Goal: Task Accomplishment & Management: Use online tool/utility

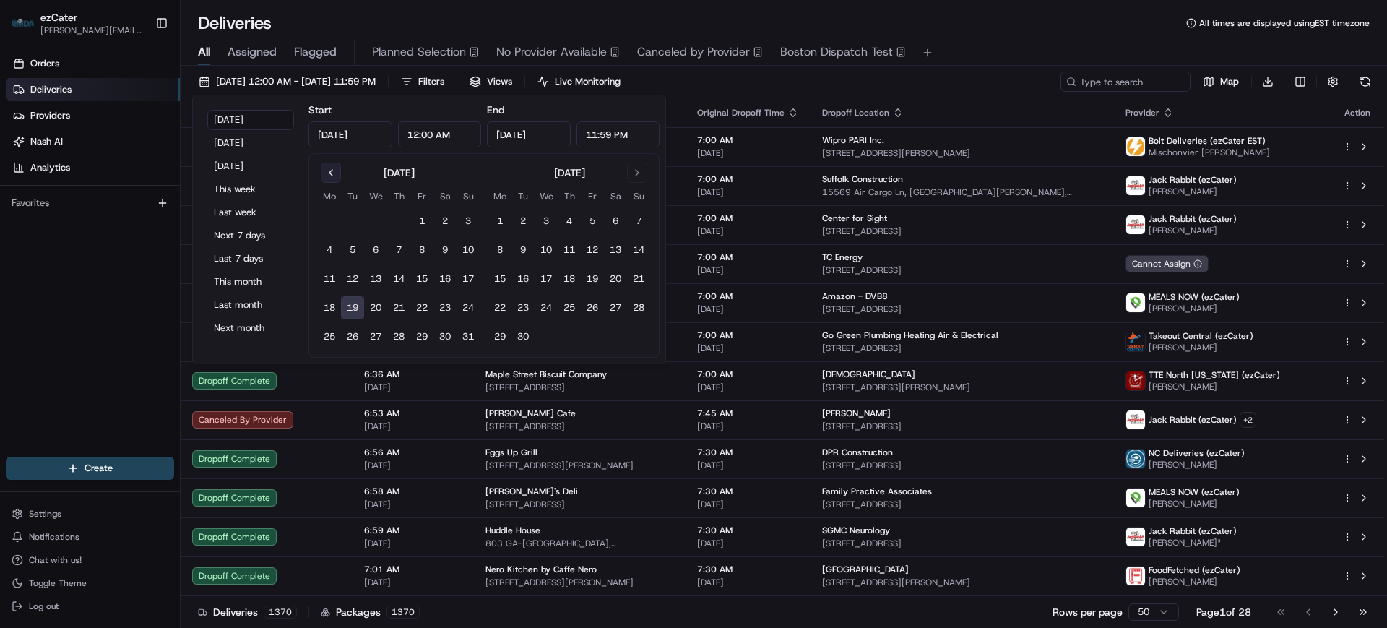
click at [329, 167] on button "Go to previous month" at bounding box center [331, 173] width 20 height 20
click at [449, 279] on button "19" at bounding box center [444, 278] width 23 height 23
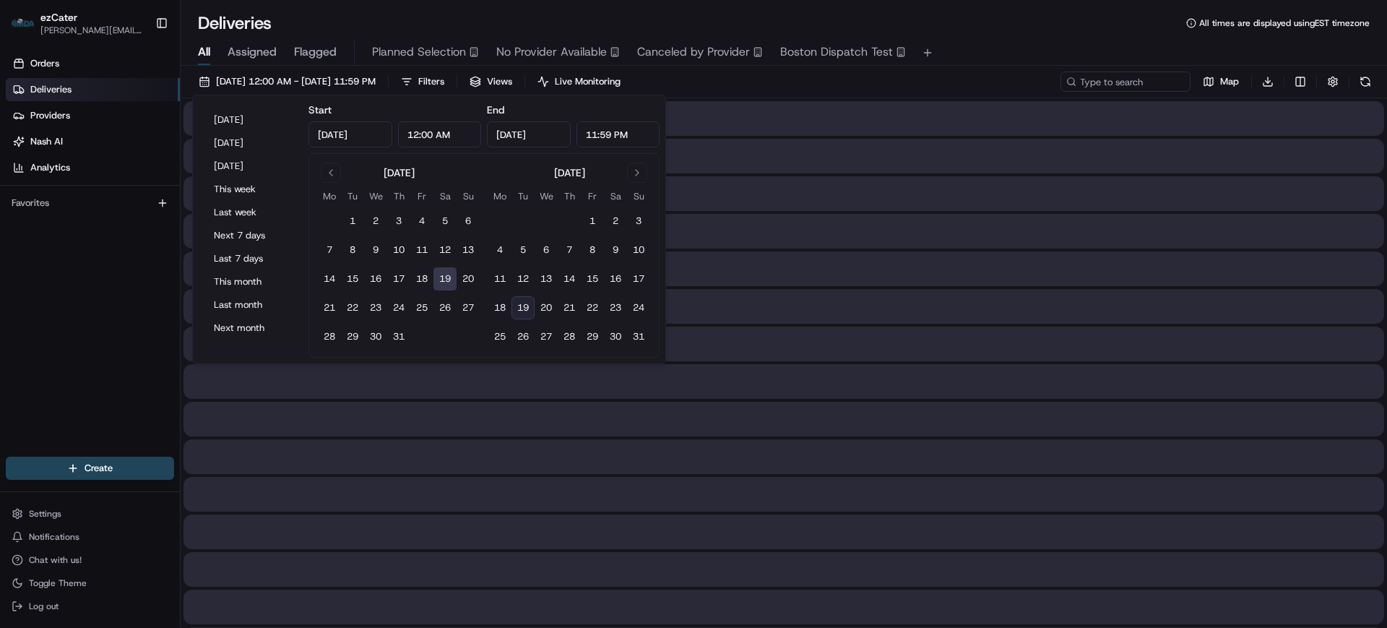
type input "[DATE]"
click at [532, 306] on button "19" at bounding box center [522, 307] width 23 height 23
type input "[DATE]"
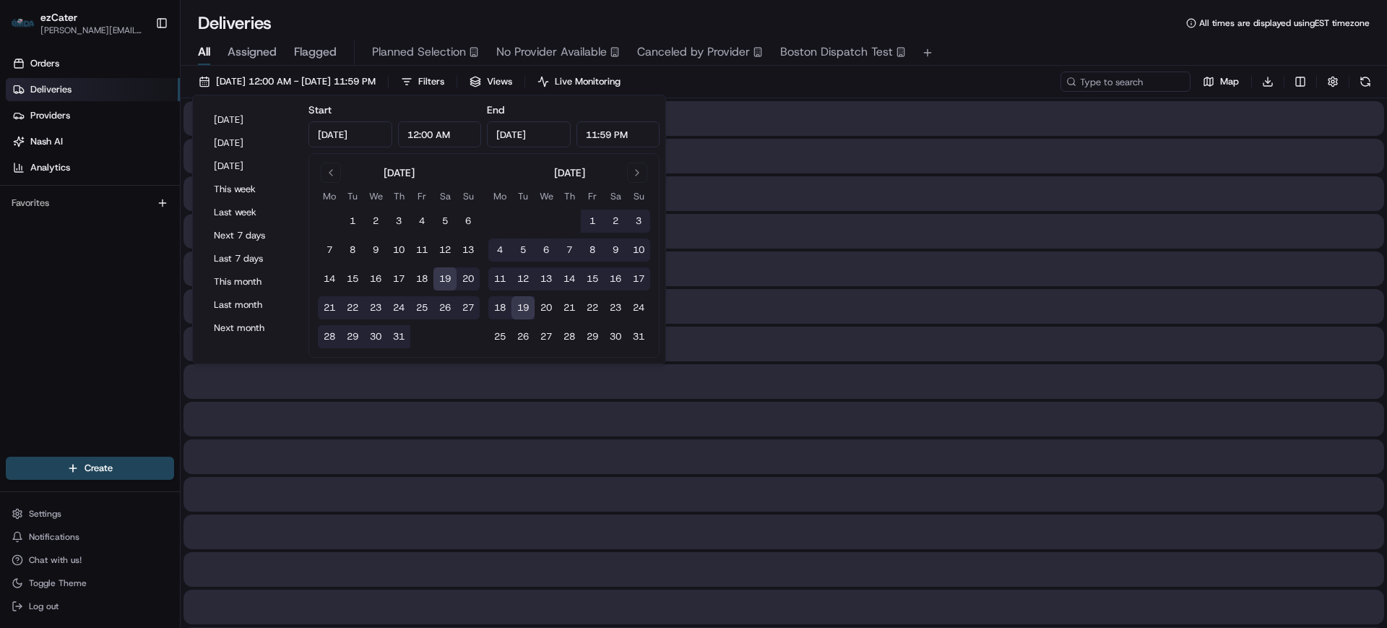
click at [71, 321] on div "Orders Deliveries Providers [PERSON_NAME] Analytics Favorites" at bounding box center [90, 255] width 180 height 419
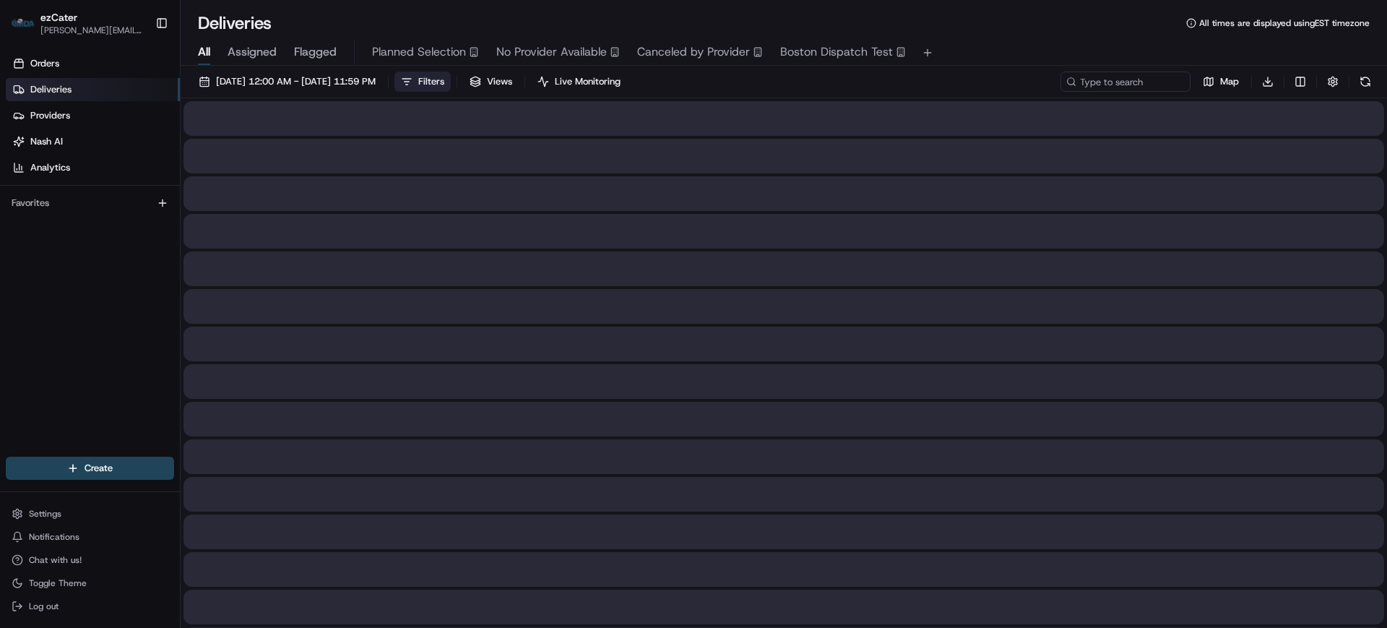
click at [444, 79] on span "Filters" at bounding box center [431, 81] width 26 height 13
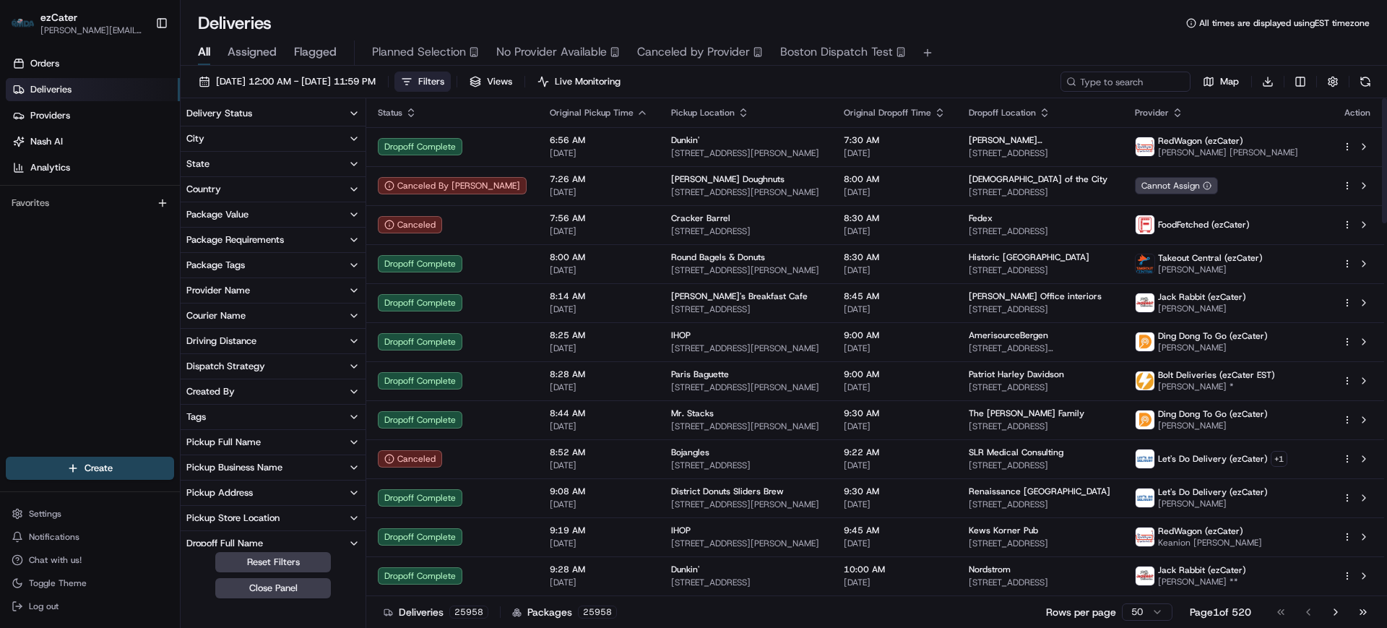
click at [251, 284] on button "Provider Name" at bounding box center [273, 290] width 185 height 25
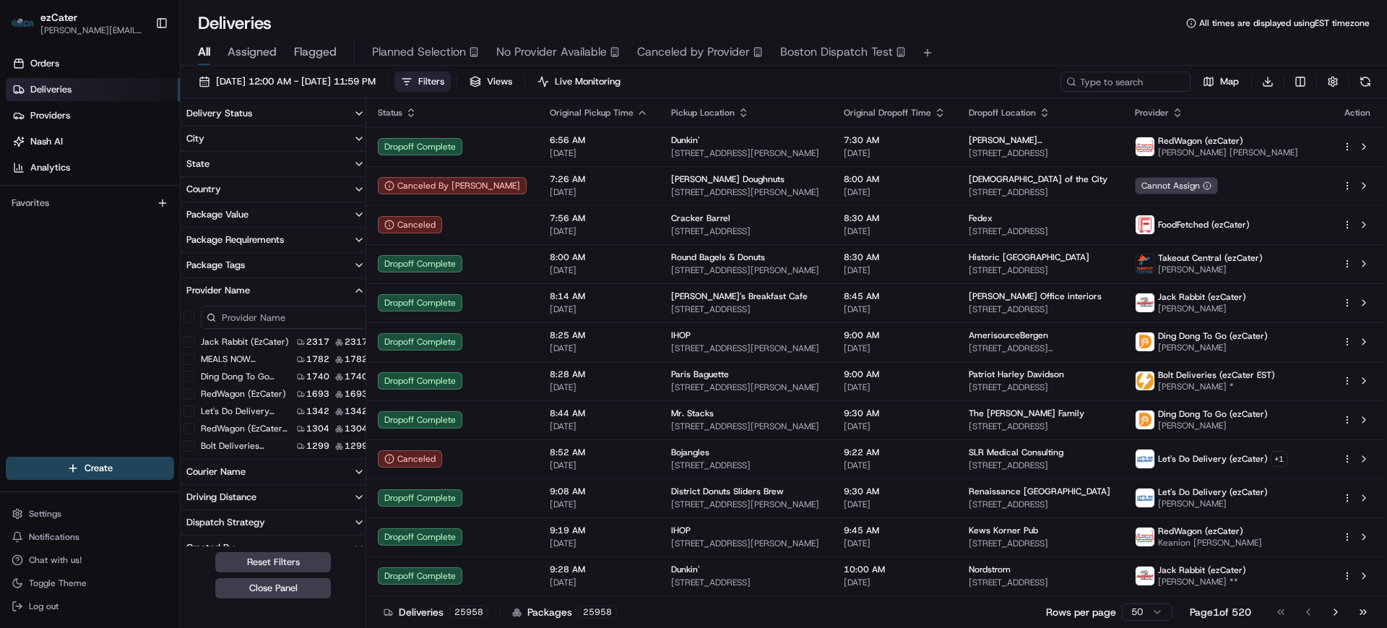
click at [244, 311] on input at bounding box center [284, 317] width 167 height 23
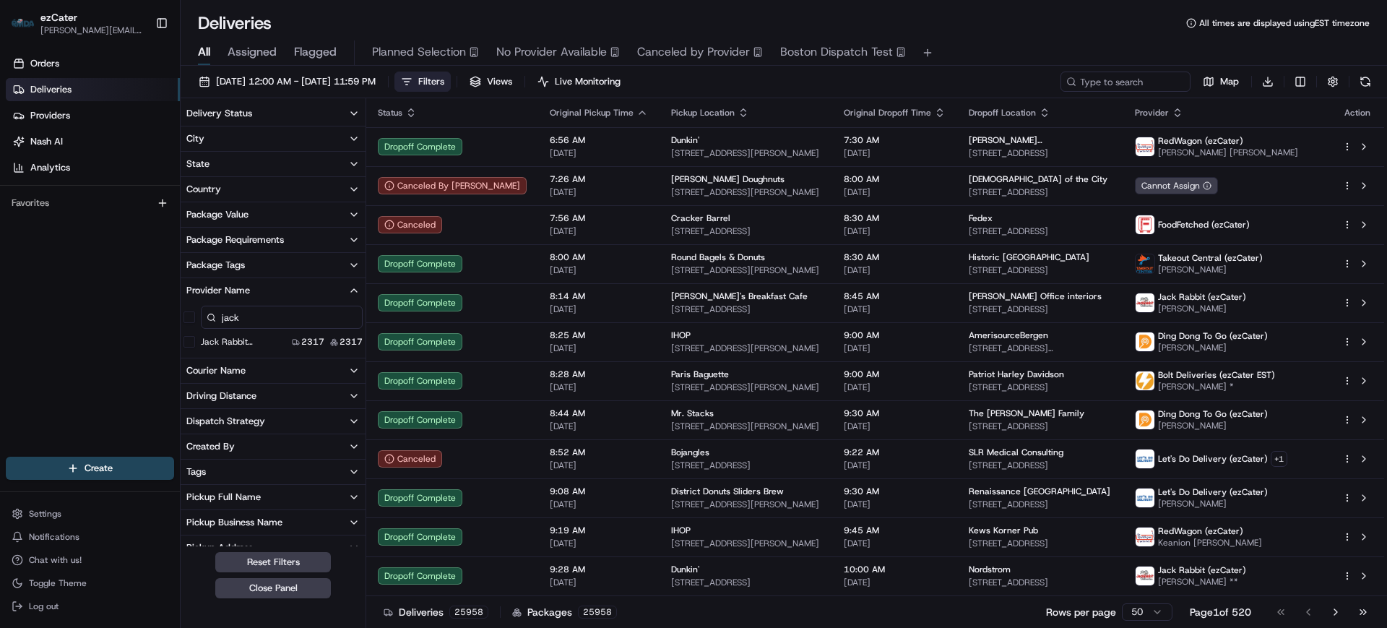
type input "jack"
click at [193, 339] on \(ezCater\) "Jack Rabbit (ezCater)" at bounding box center [189, 342] width 12 height 12
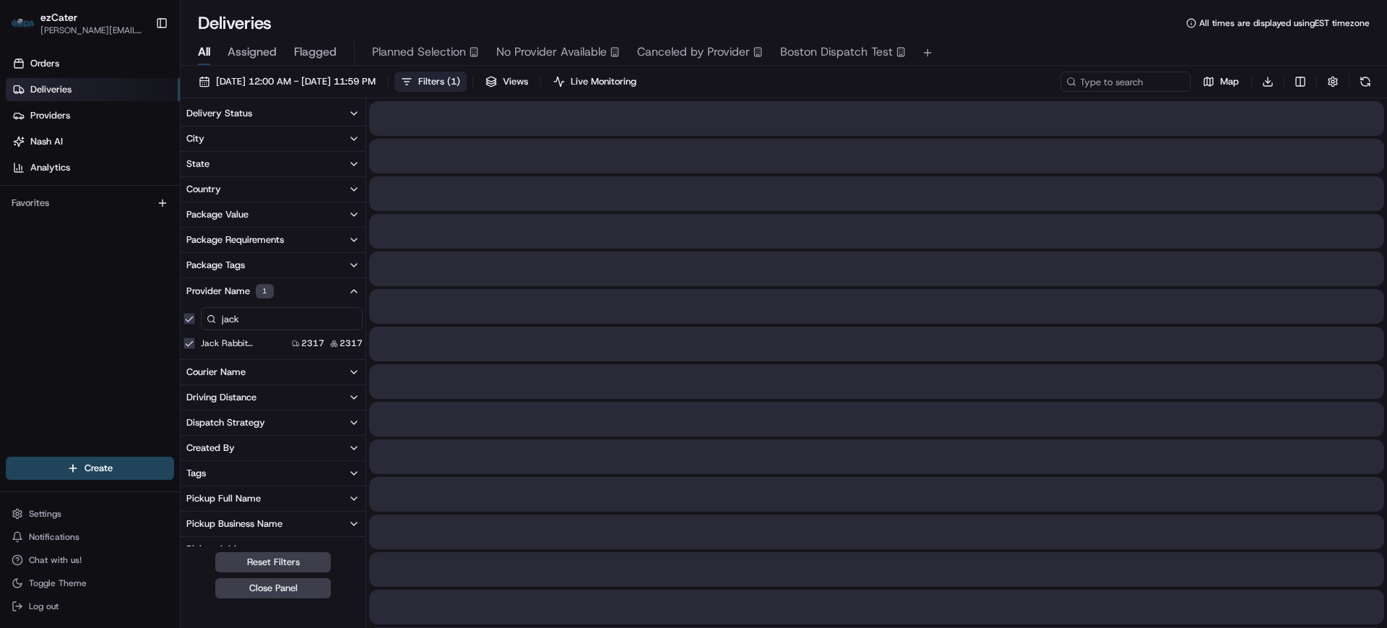
click at [258, 368] on button "Courier Name" at bounding box center [273, 372] width 185 height 25
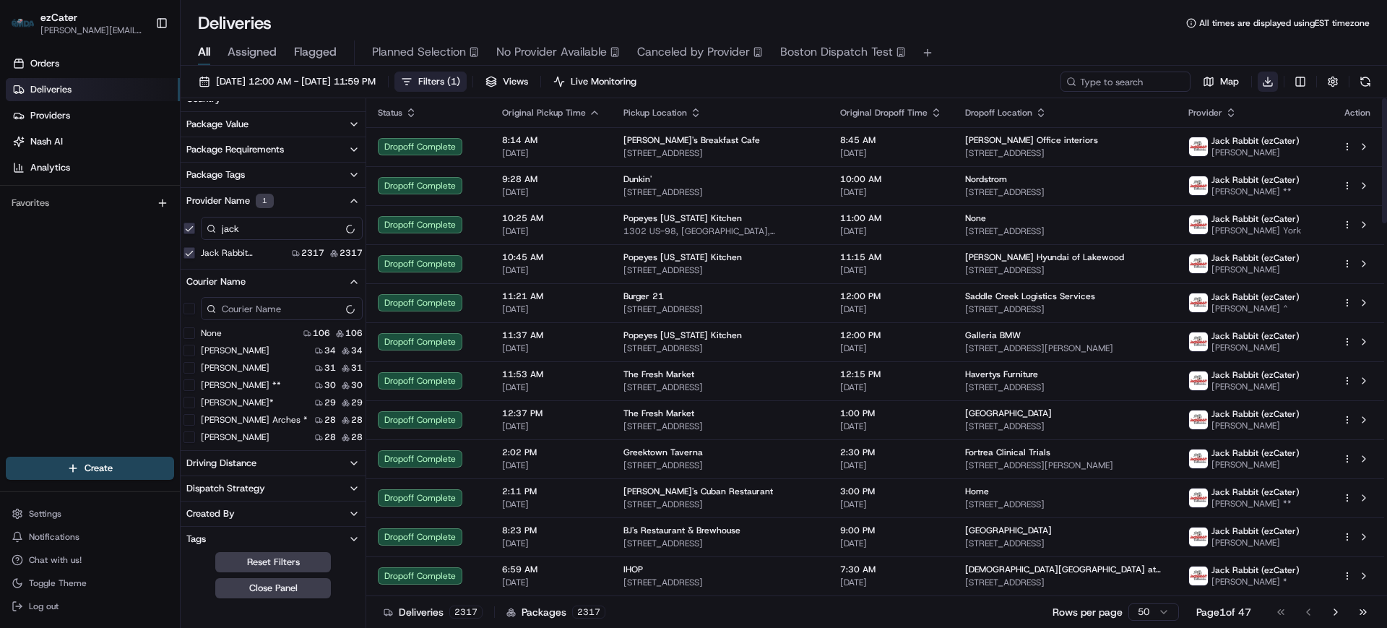
click at [1273, 79] on html "ezCater [PERSON_NAME][EMAIL_ADDRESS][DOMAIN_NAME] Toggle Sidebar Orders Deliver…" at bounding box center [693, 314] width 1387 height 628
click at [1206, 111] on span "Raw Report" at bounding box center [1212, 109] width 46 height 12
click at [44, 336] on div "Orders Deliveries Providers [PERSON_NAME] Analytics Favorites" at bounding box center [90, 255] width 180 height 419
click at [1134, 90] on input at bounding box center [1103, 82] width 173 height 20
paste input "Y5R4VJ"
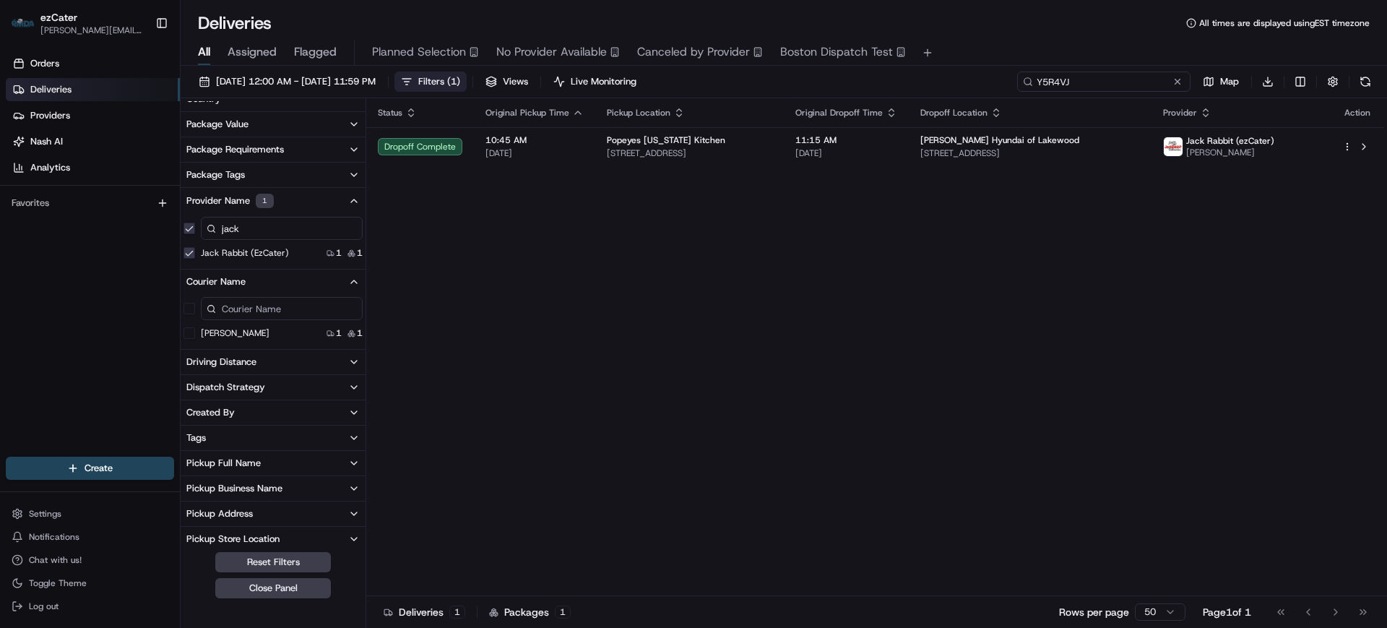
type input "Y5R4VJ"
click at [1126, 79] on input "Y5R4VJ" at bounding box center [1103, 82] width 173 height 20
